Goal: Communication & Community: Answer question/provide support

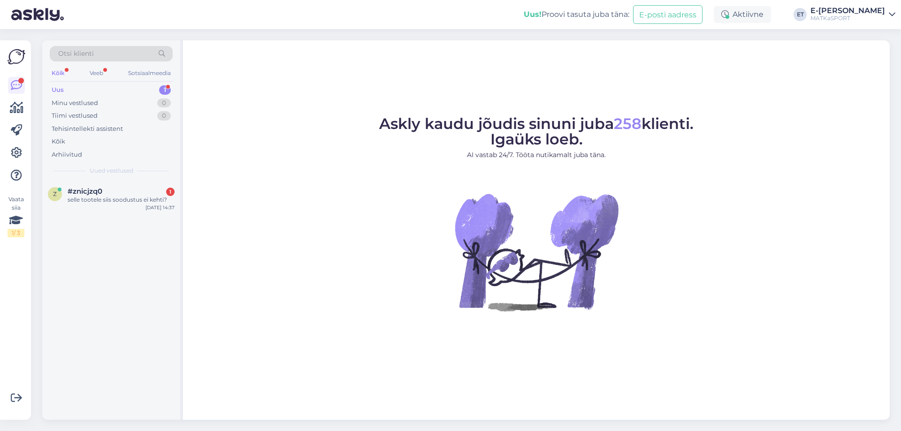
click at [114, 92] on div "Uus 1" at bounding box center [111, 90] width 123 height 13
click at [98, 88] on div "Uus 1" at bounding box center [111, 90] width 123 height 13
click at [104, 197] on font "selle tootele siis soodustus ei kehti?" at bounding box center [118, 199] width 100 height 7
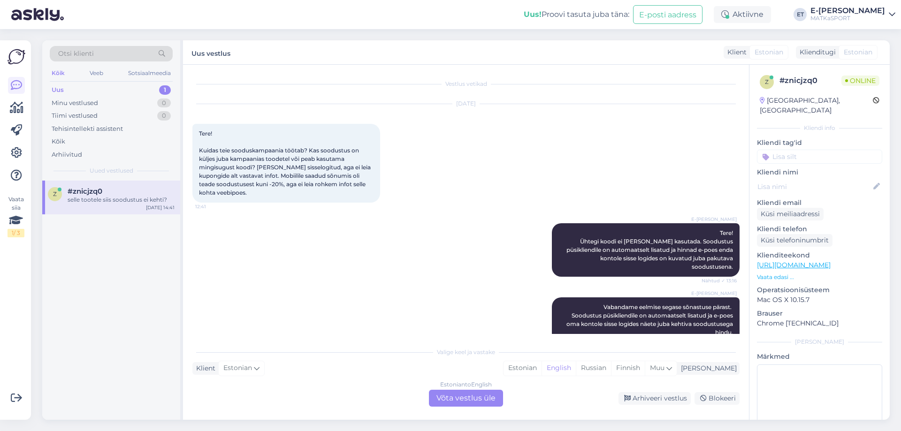
scroll to position [180, 0]
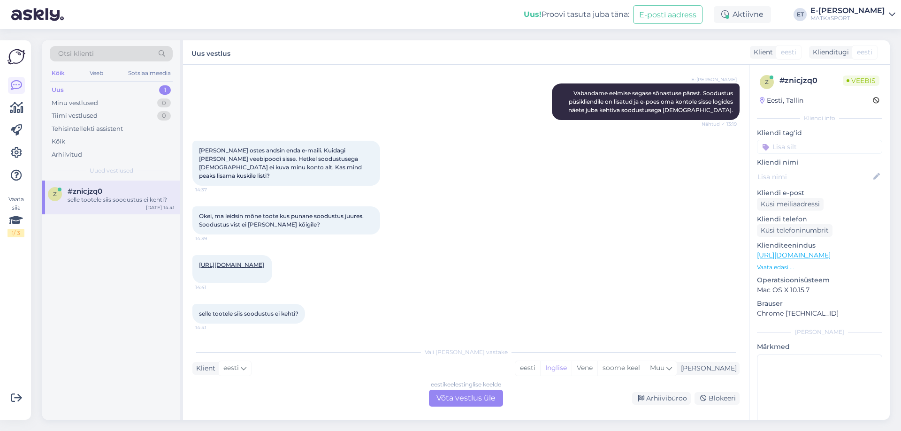
click at [264, 261] on font "[URL][DOMAIN_NAME]" at bounding box center [231, 264] width 65 height 7
click at [235, 368] on font "eesti" at bounding box center [230, 368] width 15 height 8
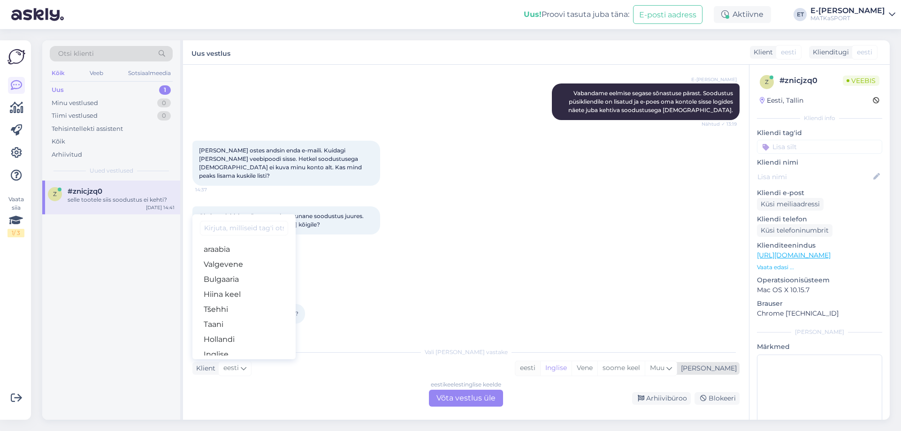
click at [536, 368] on font "eesti" at bounding box center [527, 368] width 15 height 8
click at [463, 397] on font "Võta vestlus üle" at bounding box center [466, 398] width 59 height 9
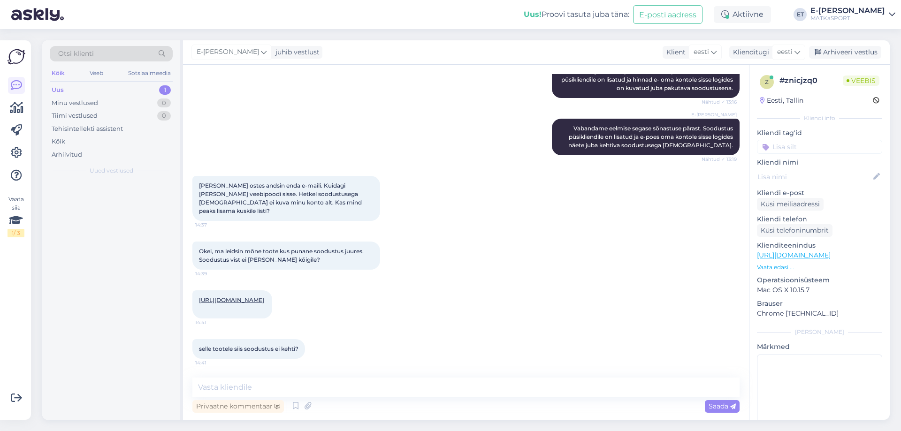
scroll to position [145, 0]
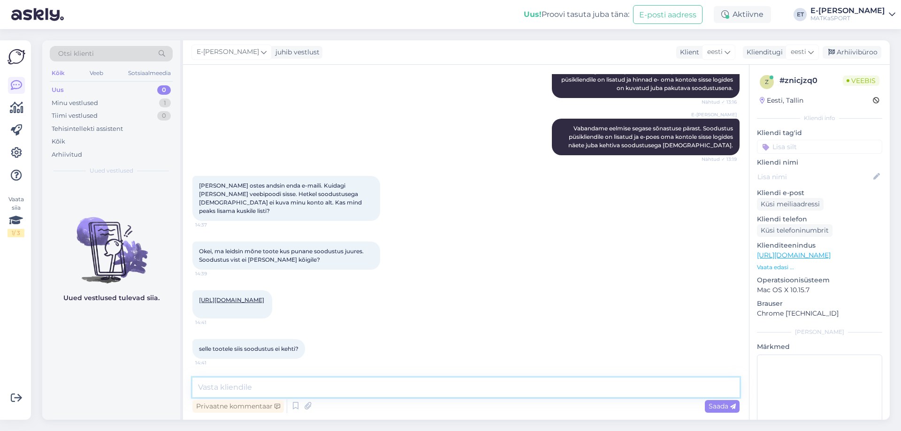
click at [370, 388] on textarea at bounding box center [465, 388] width 547 height 20
click at [427, 384] on textarea "Kuidas [PERSON_NAME] on, [PERSON_NAME] andmebaasist üle kontrollida, kas ID - k…" at bounding box center [465, 388] width 547 height 20
drag, startPoint x: 527, startPoint y: 391, endPoint x: 523, endPoint y: 387, distance: 5.3
click at [526, 390] on textarea "Kuidas [PERSON_NAME] on, [PERSON_NAME] andmebaasist üle kontrollida, kas olete …" at bounding box center [465, 388] width 547 height 20
click at [241, 388] on textarea "Kuidas [PERSON_NAME] on, [PERSON_NAME] andmebaasist üle kontrollida, kas olete …" at bounding box center [465, 388] width 547 height 20
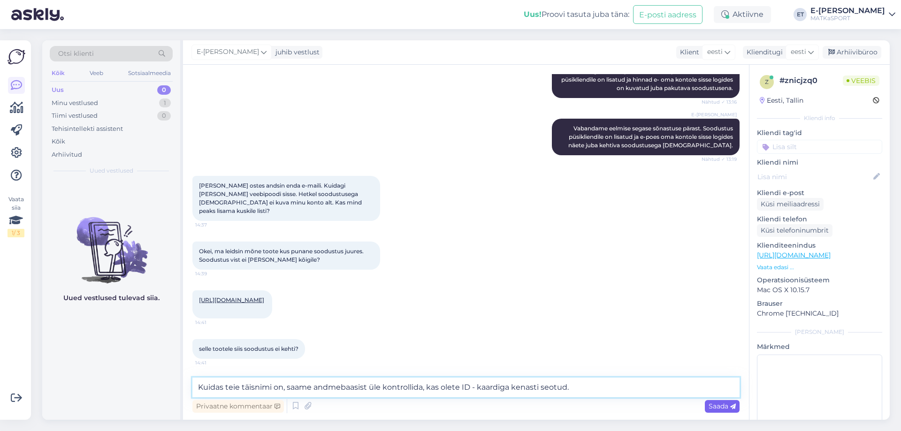
type textarea "Kuidas teie täisnimi on, saame andmebaasist üle kontrollida, kas olete ID - kaa…"
click at [716, 407] on font "Saada" at bounding box center [719, 406] width 20 height 8
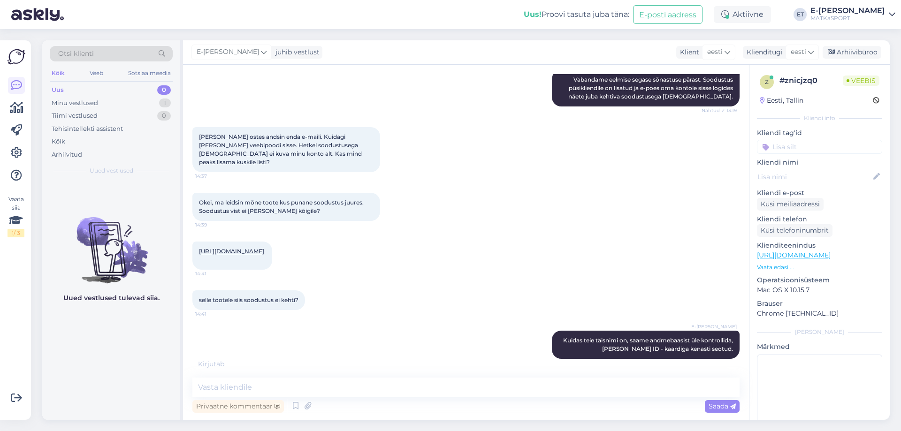
scroll to position [234, 0]
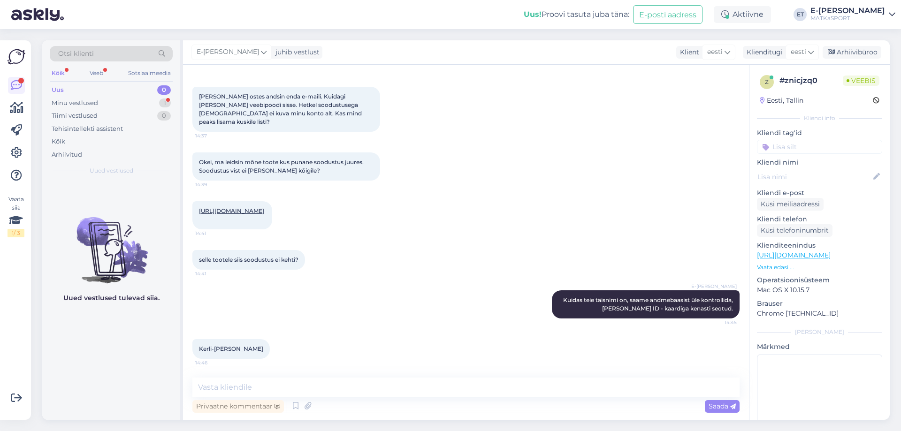
click at [200, 349] on font "Kerli-[PERSON_NAME]" at bounding box center [231, 348] width 64 height 7
click at [224, 349] on font "Kerli-[PERSON_NAME]" at bounding box center [231, 348] width 64 height 7
click at [249, 349] on div "Kerli-[PERSON_NAME] 14:46" at bounding box center [230, 349] width 77 height 20
click at [251, 348] on div "Kerli-[PERSON_NAME] 14:46" at bounding box center [230, 349] width 77 height 20
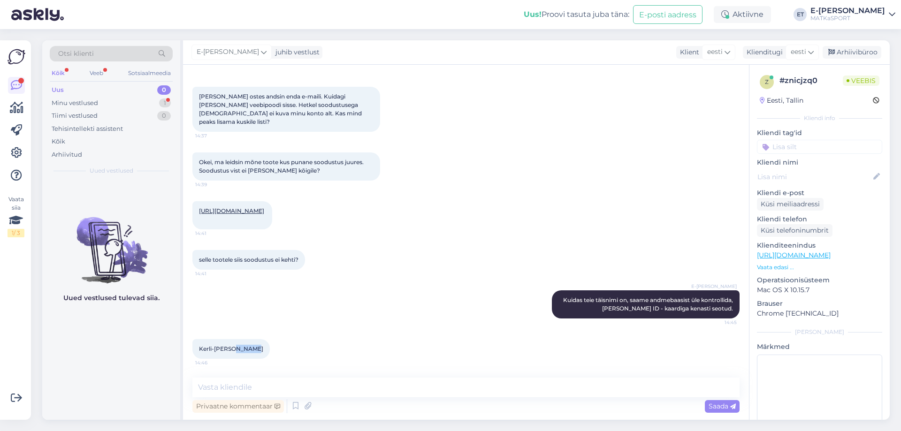
drag, startPoint x: 233, startPoint y: 348, endPoint x: 251, endPoint y: 349, distance: 17.4
click at [251, 349] on div "Kerli-[PERSON_NAME] 14:46" at bounding box center [230, 349] width 77 height 20
copy font "Oissar"
drag, startPoint x: 199, startPoint y: 350, endPoint x: 230, endPoint y: 347, distance: 30.6
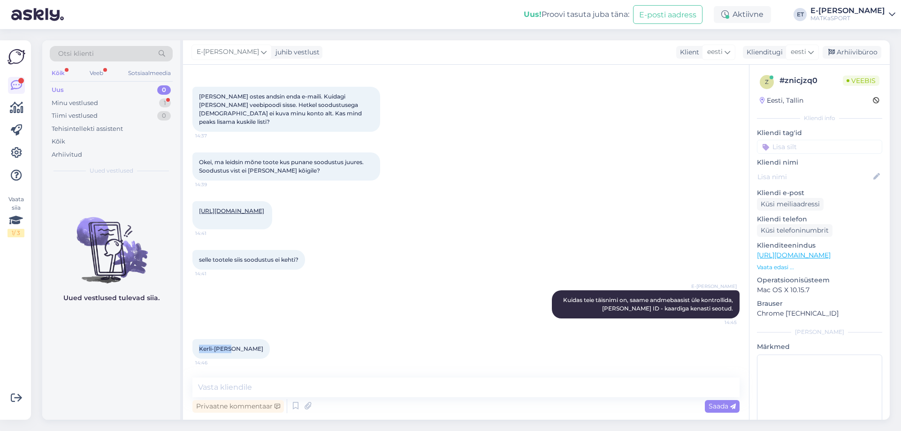
click at [230, 347] on font "Kerli-[PERSON_NAME]" at bounding box center [231, 348] width 64 height 7
copy font "[PERSON_NAME]"
click at [288, 387] on textarea at bounding box center [465, 388] width 547 height 20
type textarea "K"
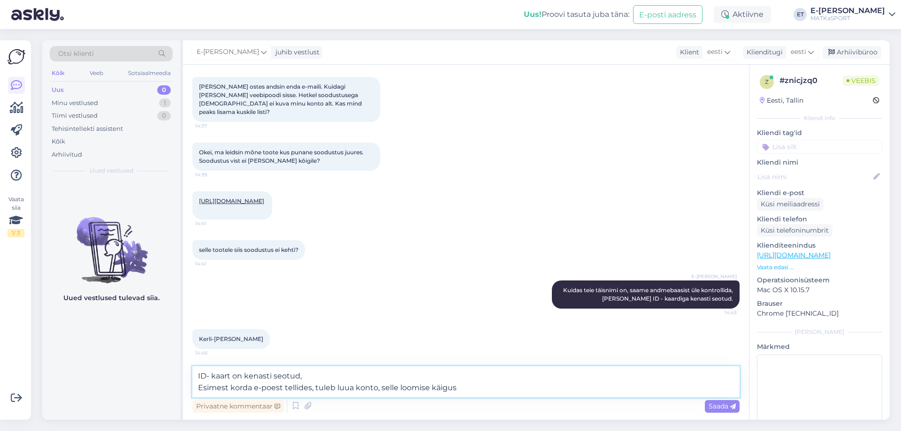
drag, startPoint x: 198, startPoint y: 388, endPoint x: 477, endPoint y: 383, distance: 278.9
click at [477, 383] on textarea "ID- kaart on kenasti seotud, Esimest korda e-poest tellides, tuleb luua konto, …" at bounding box center [465, 382] width 547 height 31
click at [348, 387] on textarea "ID- kaart on kenasti seotud, Paistab, et te ei ole varem meie e-poest oste soor…" at bounding box center [465, 382] width 547 height 31
click at [457, 388] on textarea "ID- kaart on kenasti seotud, Paistab, et te ei ole varem meie e-poest kliendina…" at bounding box center [465, 382] width 547 height 31
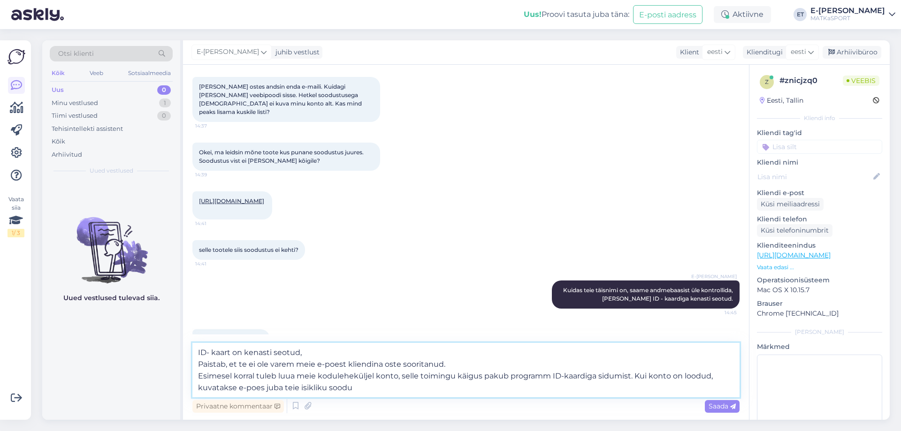
click at [280, 388] on textarea "ID- kaart on kenasti seotud, Paistab, et te ei ole varem meie e-poest kliendina…" at bounding box center [465, 370] width 547 height 54
click at [362, 390] on textarea "ID- kaart on kenasti seotud, Paistab, et te ei ole varem meie e-poest kliendina…" at bounding box center [465, 370] width 547 height 54
click at [198, 351] on textarea "ID- kaart on kenasti seotud, Paistab, et te ei ole varem meie e-poest kliendina…" at bounding box center [465, 370] width 547 height 54
click at [444, 389] on textarea "ID- kaart on kenasti seotud, Paistab, et te ei ole varem meie e-poest kliendina…" at bounding box center [465, 370] width 547 height 54
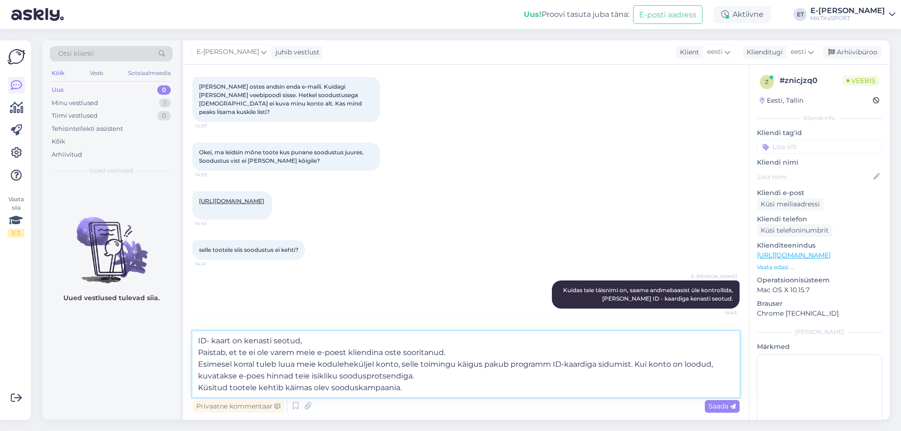
click at [439, 376] on textarea "ID- kaart on kenasti seotud, Paistab, et te ei ole varem meie e-poest kliendina…" at bounding box center [465, 364] width 547 height 66
type textarea "ID- kaart on kenasti seotud, Paistab, et te ei ole varem meie e-poest kliendina…"
click at [719, 407] on font "Saada" at bounding box center [719, 406] width 20 height 8
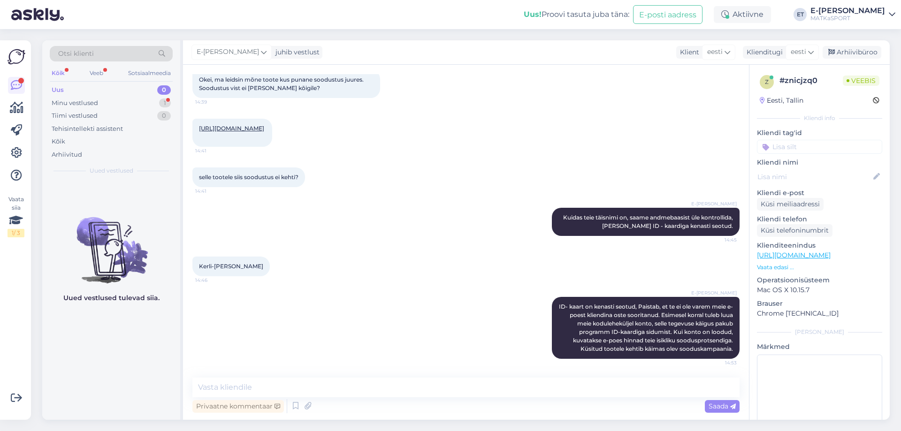
scroll to position [416, 0]
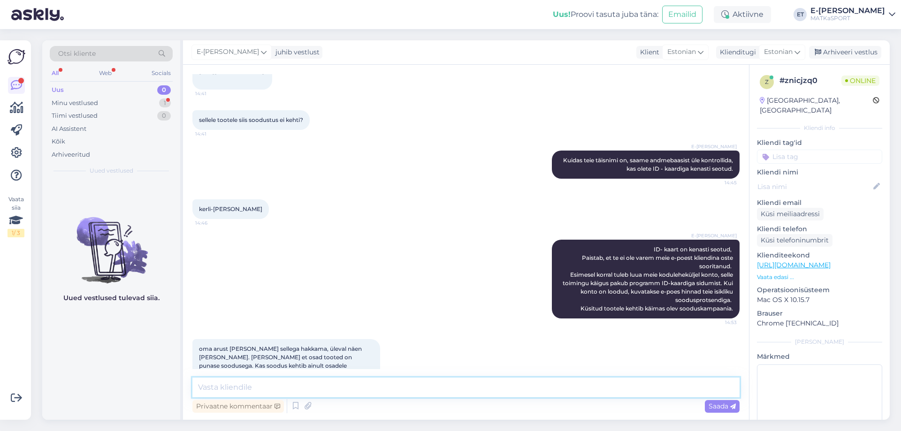
click at [278, 387] on textarea at bounding box center [465, 388] width 547 height 20
click at [419, 387] on textarea "Soodustus kehtib enamus kaupadele on üksikud erandid autohome" at bounding box center [465, 388] width 547 height 20
click at [470, 391] on textarea "Soodustus kehtib enamus kaupadele on üksikud erandid Autohome" at bounding box center [465, 388] width 547 height 20
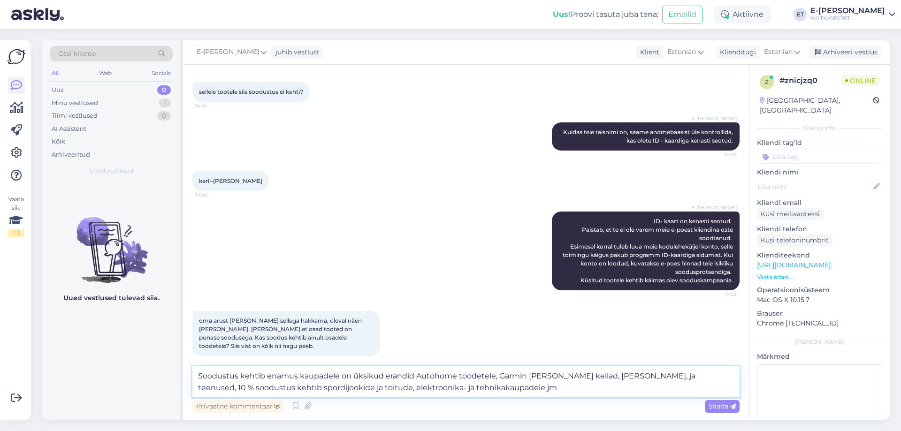
scroll to position [519, 0]
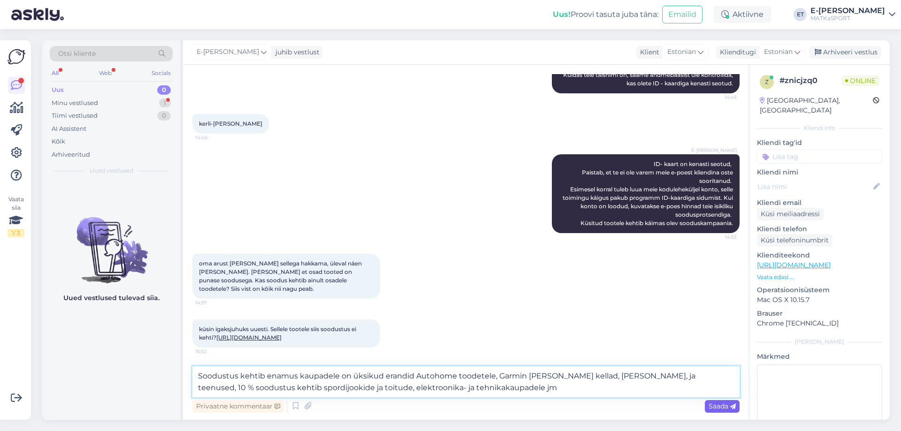
type textarea "Soodustus kehtib enamus kaupadele on üksikud erandid Autohome toodetele, Garmin…"
click at [720, 406] on span "Saada" at bounding box center [722, 406] width 27 height 8
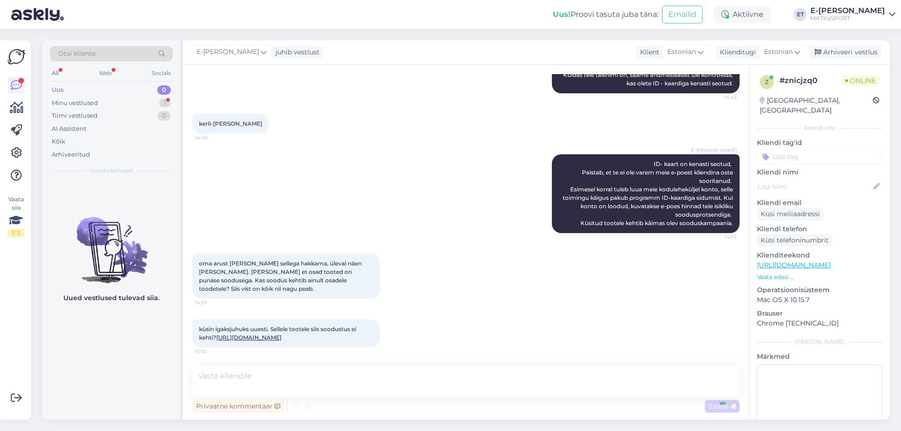
scroll to position [573, 0]
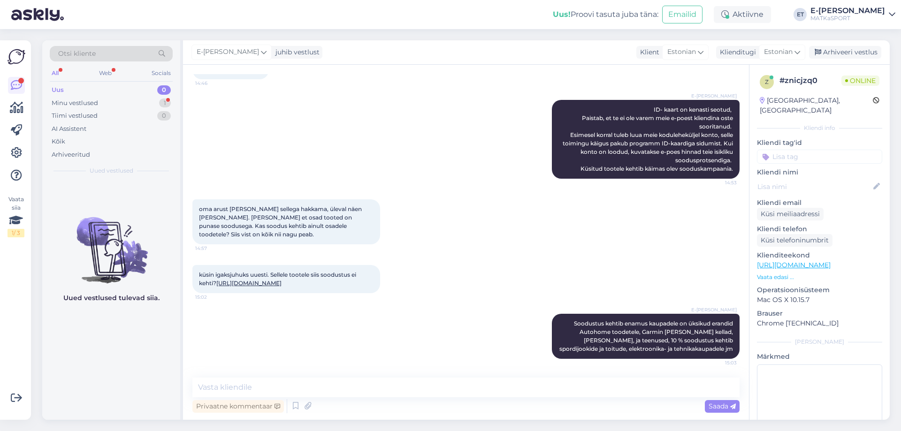
click at [282, 280] on link "[URL][DOMAIN_NAME]" at bounding box center [248, 283] width 65 height 7
click at [294, 390] on textarea at bounding box center [465, 388] width 547 height 20
click at [259, 386] on textarea "Küsitud tootele kehtib 20 %-ne soodustus" at bounding box center [465, 388] width 547 height 20
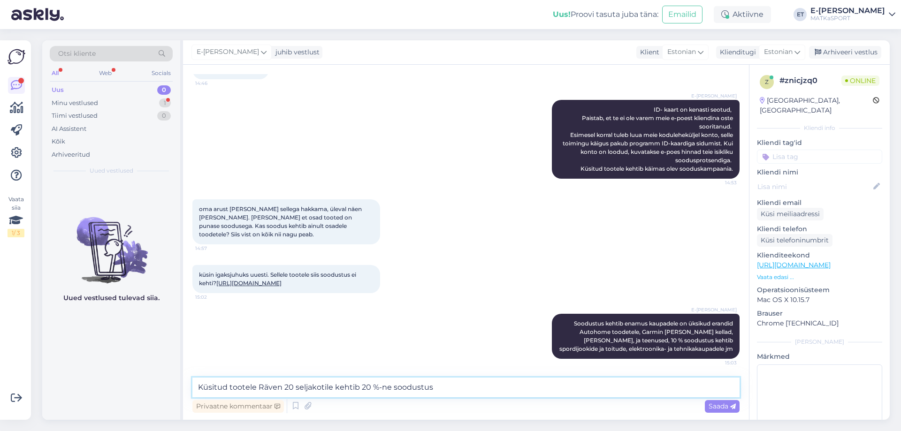
click at [437, 388] on textarea "Küsitud tootele Räven 20 seljakotile kehtib 20 %-ne soodustus" at bounding box center [465, 388] width 547 height 20
type textarea "Küsitud tootele Räven 20 seljakotile kehtib 20 %-ne soodustus."
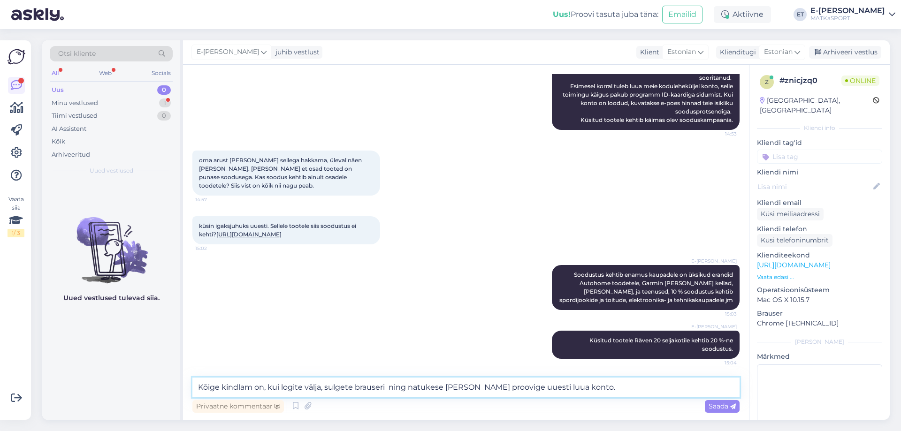
type textarea "Kõige kindlam on, kui logite välja, sulgete brauseri ning natukese [PERSON_NAME…"
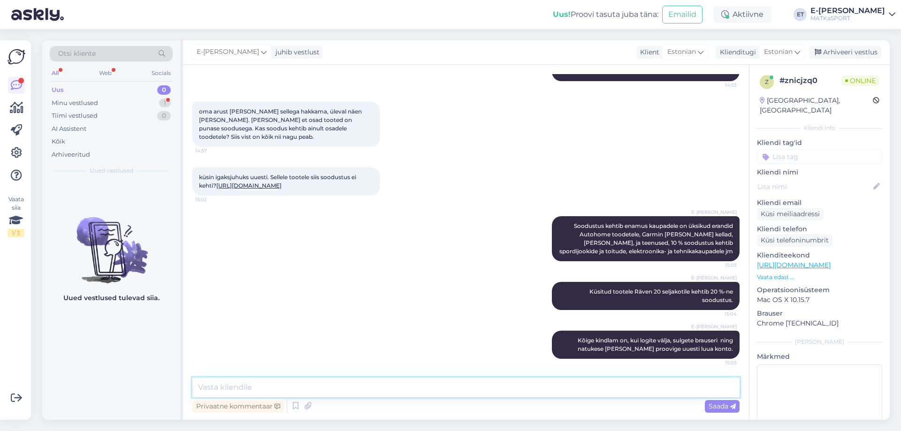
click at [373, 391] on textarea at bounding box center [465, 388] width 547 height 20
click at [588, 392] on textarea at bounding box center [465, 388] width 547 height 20
click at [273, 384] on textarea at bounding box center [465, 388] width 547 height 20
type textarea "Kui kuidagi ei õnnestu, olete oodatud külastama meie tavakauplust"
click at [248, 182] on link "[URL][DOMAIN_NAME]" at bounding box center [248, 185] width 65 height 7
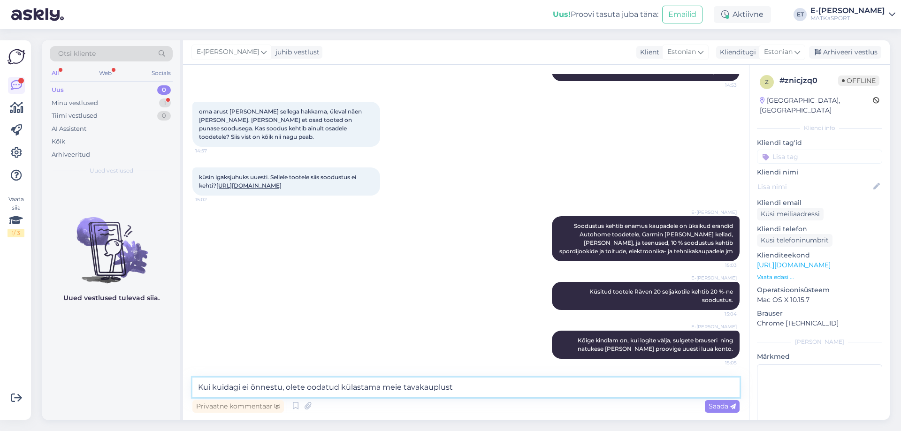
drag, startPoint x: 476, startPoint y: 390, endPoint x: 145, endPoint y: 381, distance: 331.0
click at [143, 383] on div "Otsi kliente All Web Socials Uus 0 Minu vestlused 1 Tiimi vestlused 0 AI Assist…" at bounding box center [466, 230] width 848 height 380
type textarea "A"
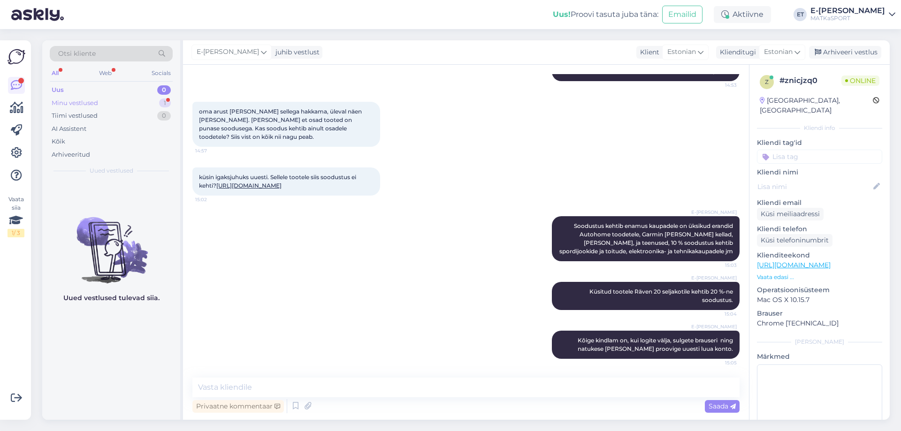
click at [74, 104] on div "Minu vestlused" at bounding box center [75, 103] width 46 height 9
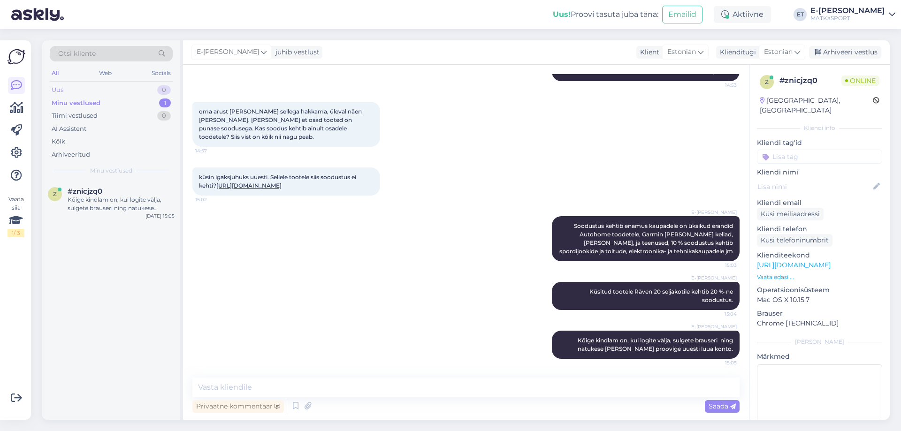
click at [86, 88] on div "Uus 0" at bounding box center [111, 90] width 123 height 13
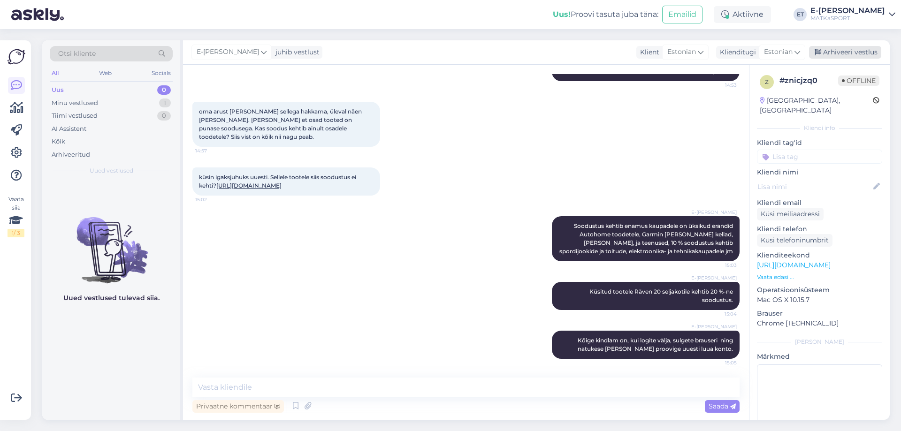
click at [856, 52] on div "Arhiveeri vestlus" at bounding box center [845, 52] width 72 height 13
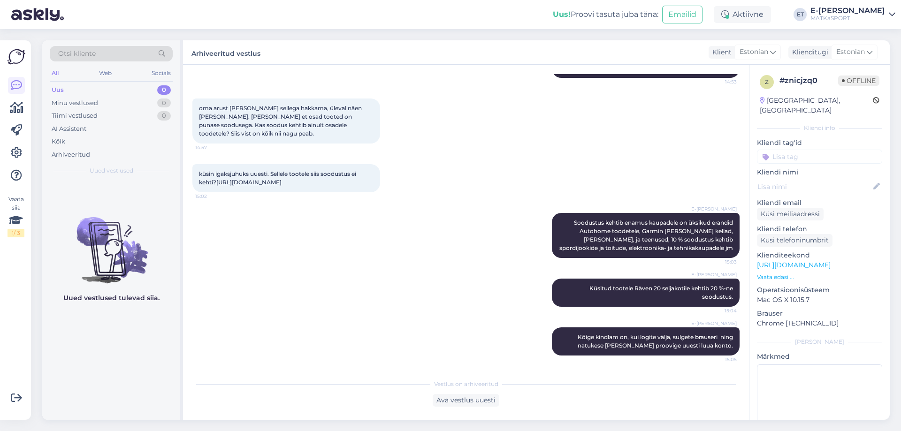
click at [82, 92] on div "Uus 0" at bounding box center [111, 90] width 123 height 13
